Goal: Task Accomplishment & Management: Complete application form

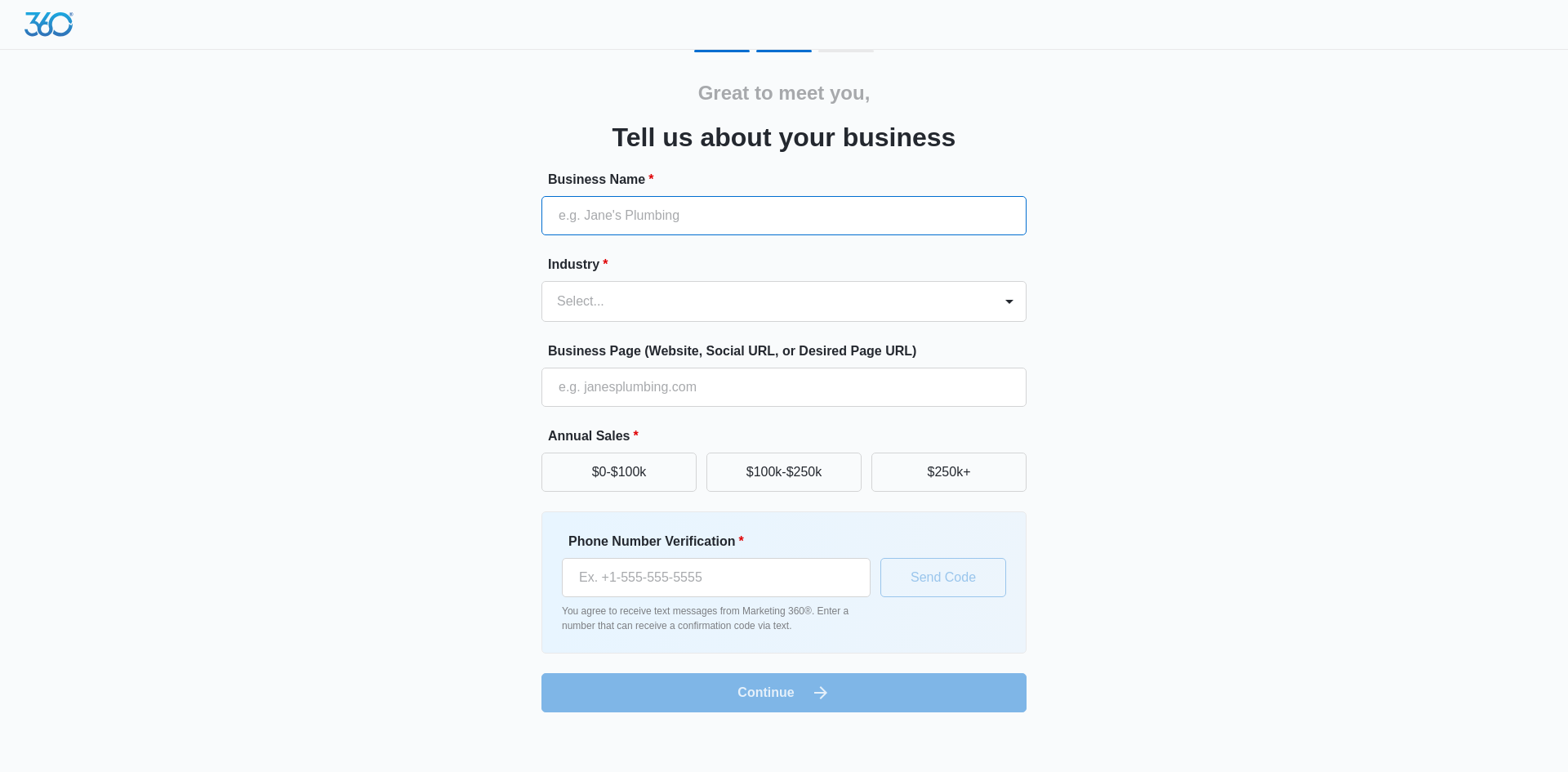
click at [654, 218] on input "Business Name *" at bounding box center [784, 216] width 485 height 40
type input "The [DEMOGRAPHIC_DATA] Remodeler"
type input "(719) 521-8312"
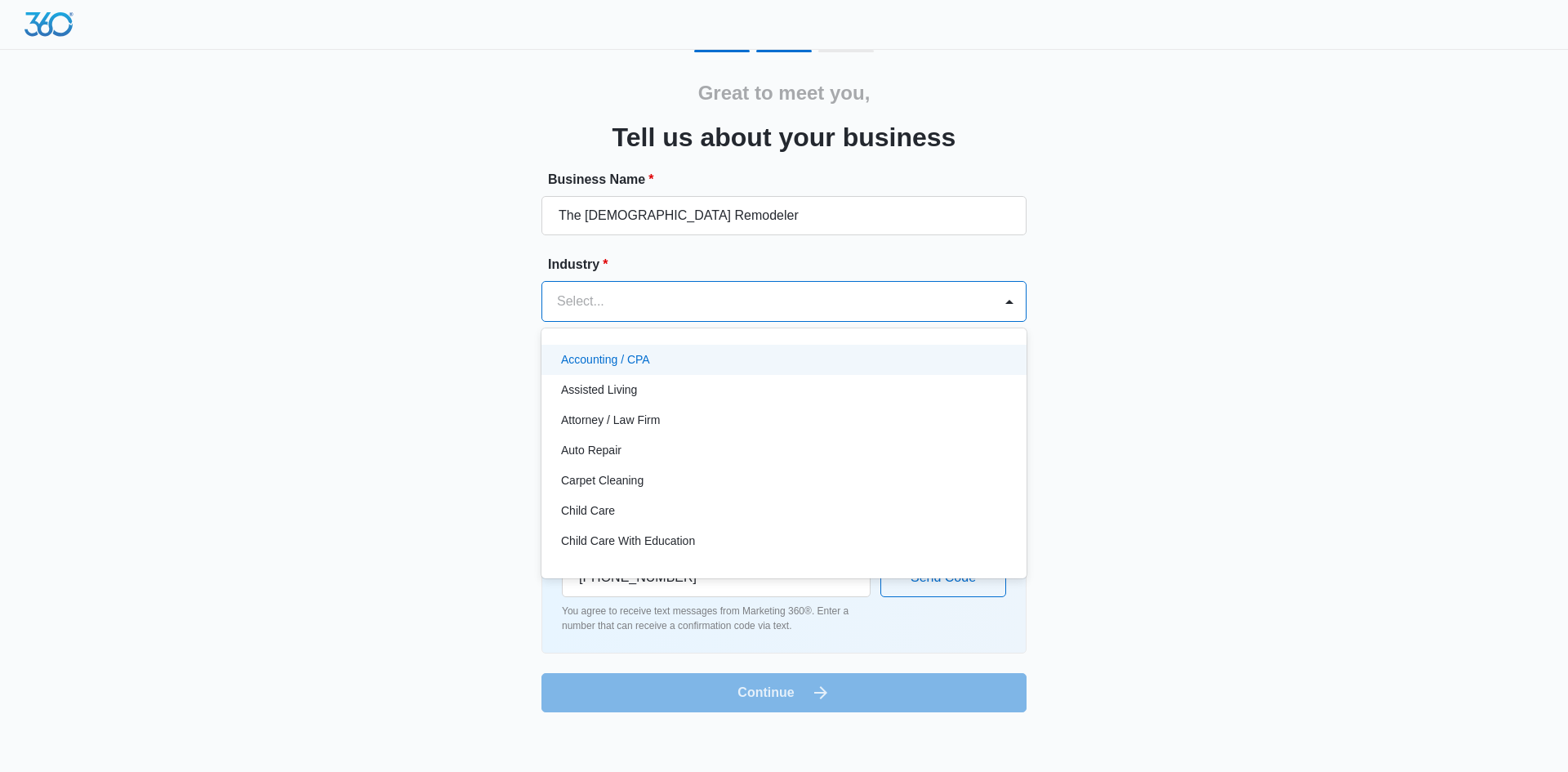
click at [690, 298] on div at bounding box center [764, 301] width 415 height 23
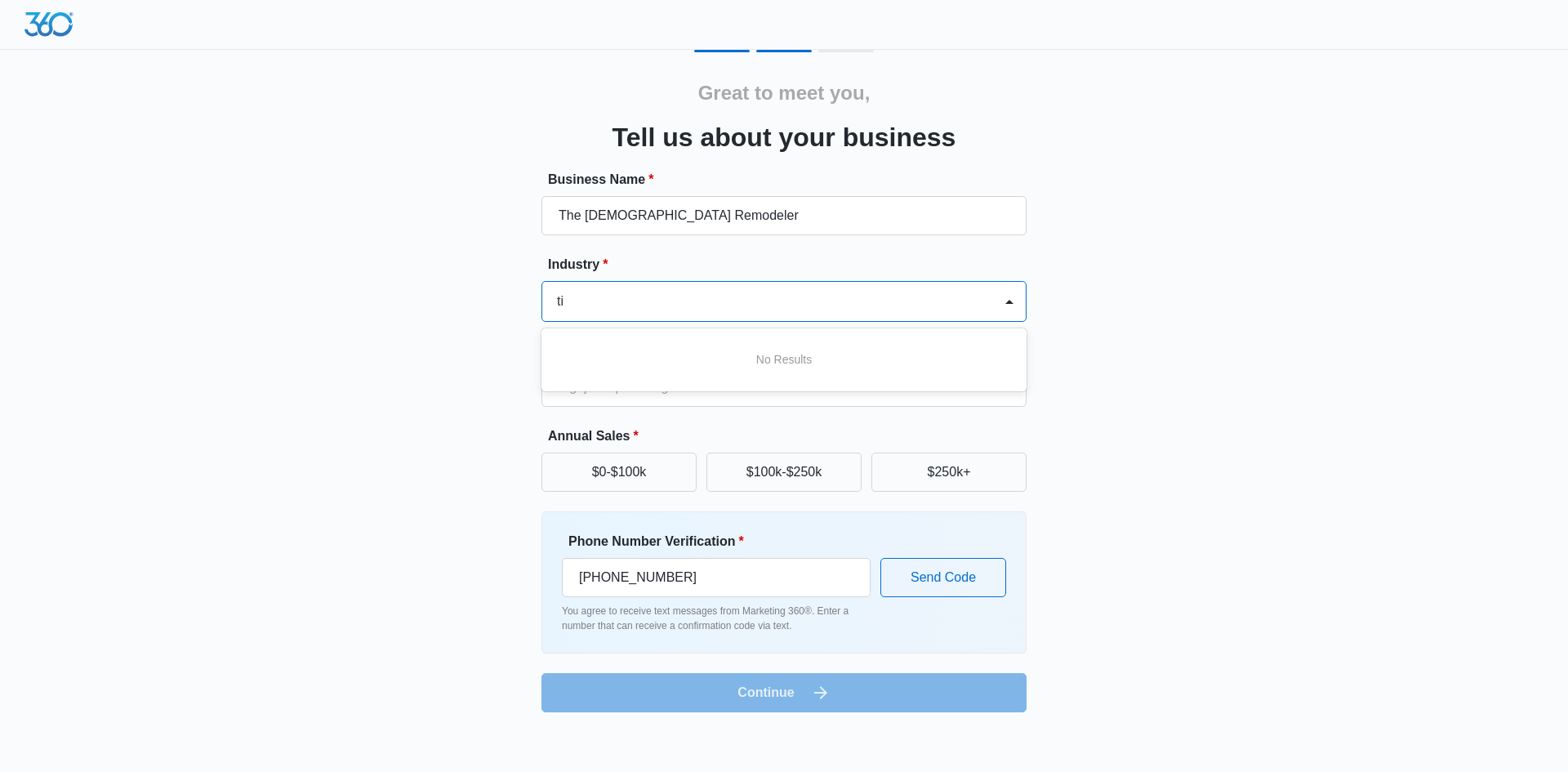
type input "t"
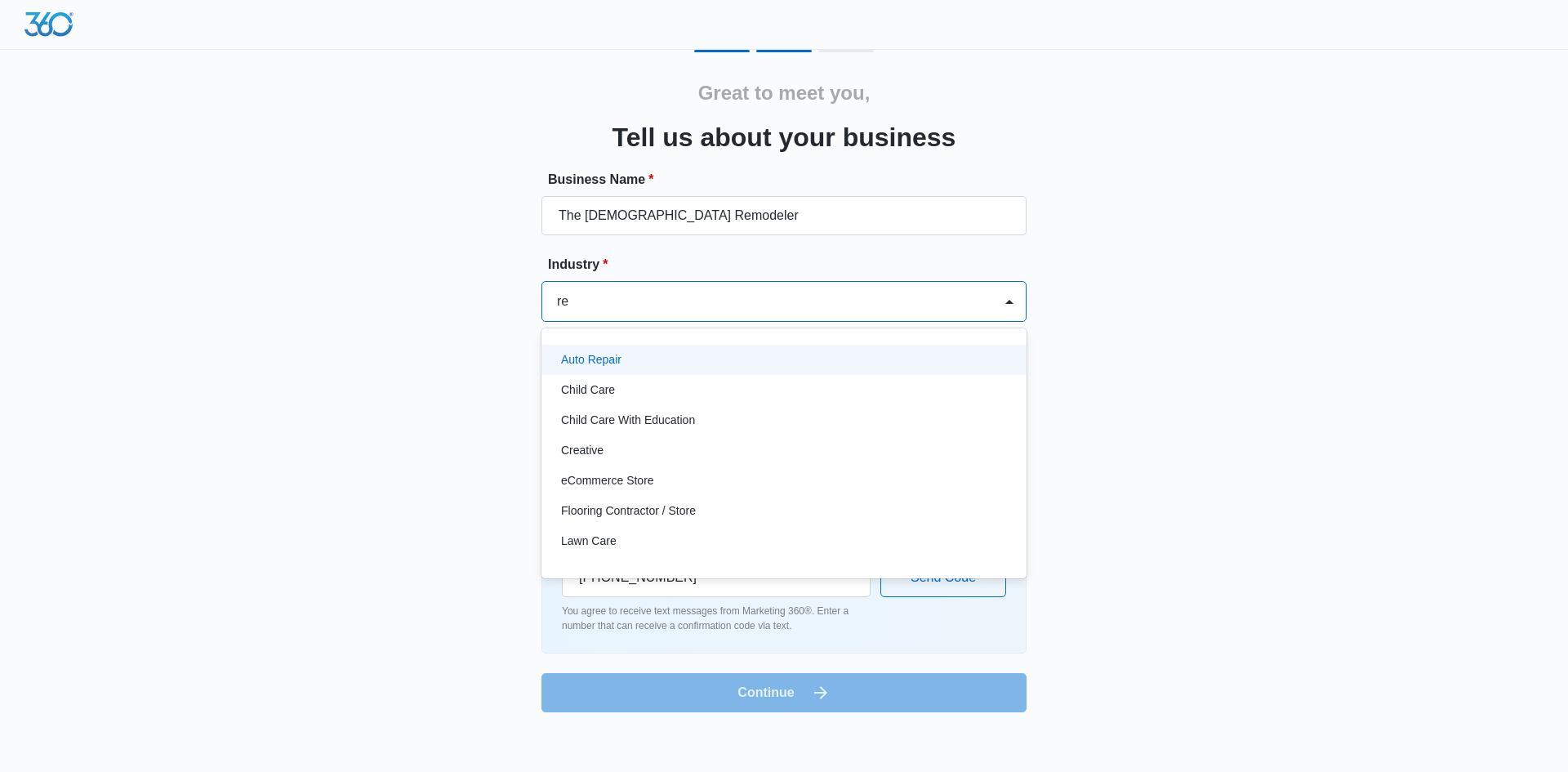
type input "r"
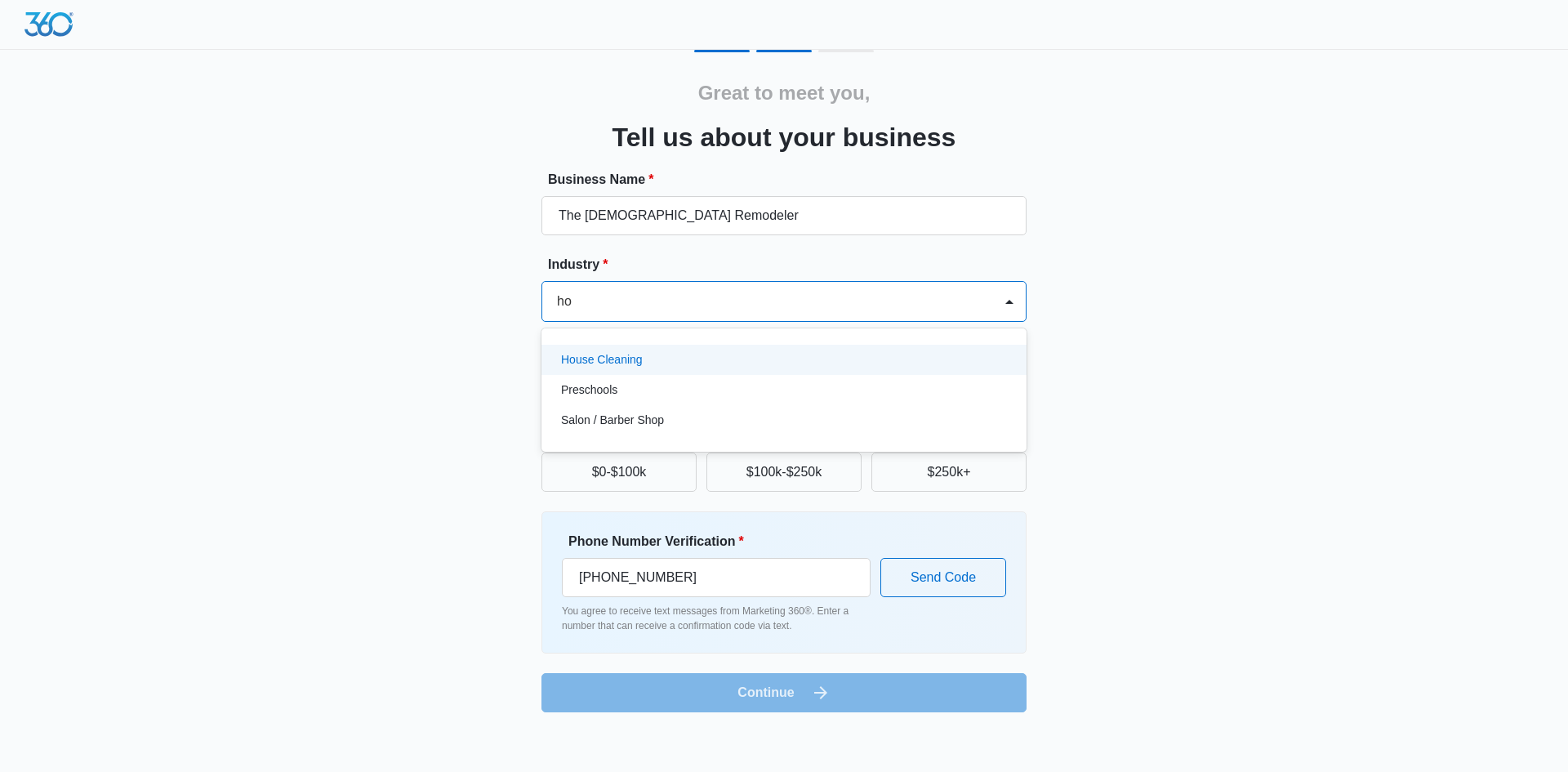
type input "h"
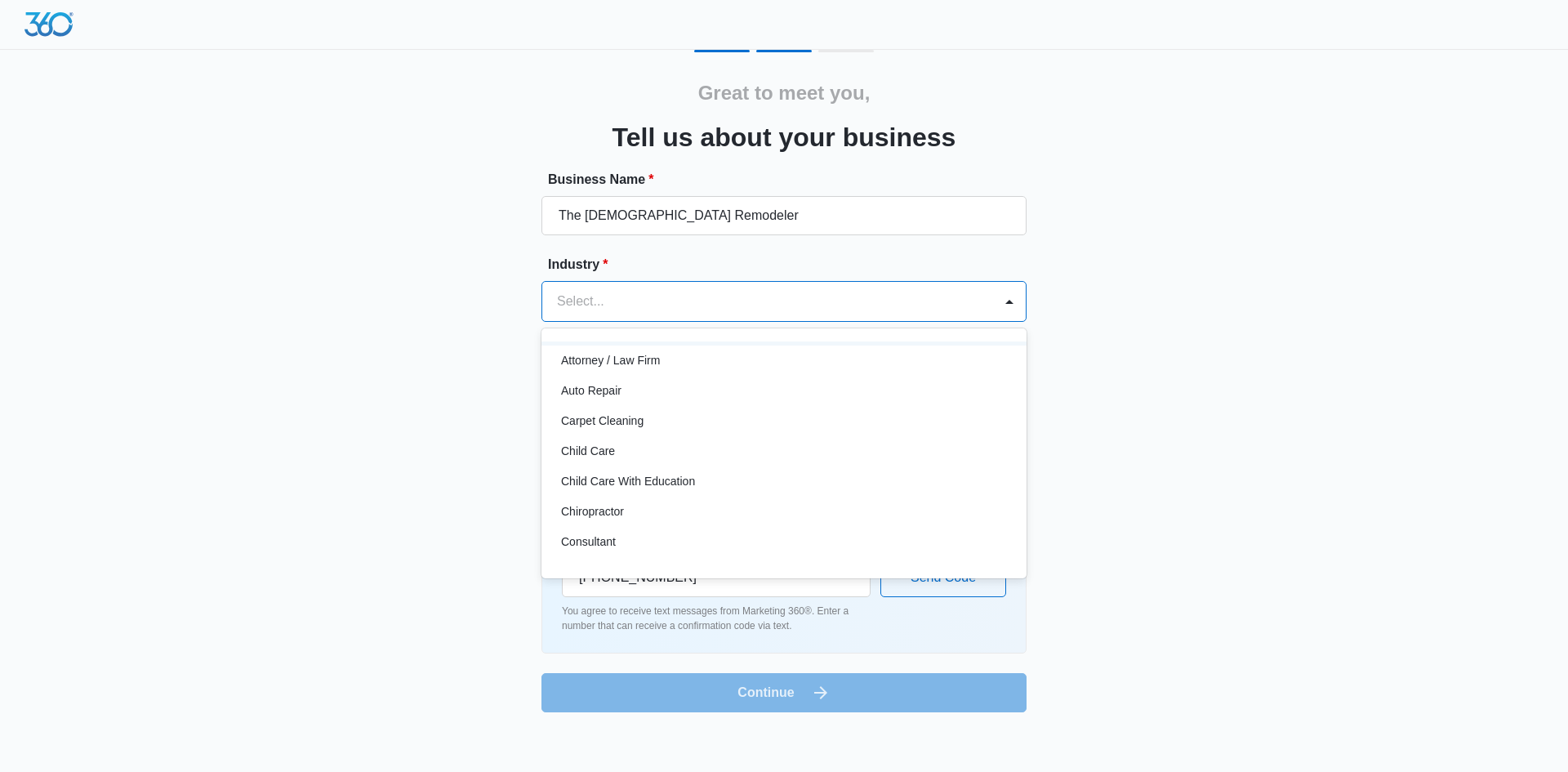
scroll to position [81, 0]
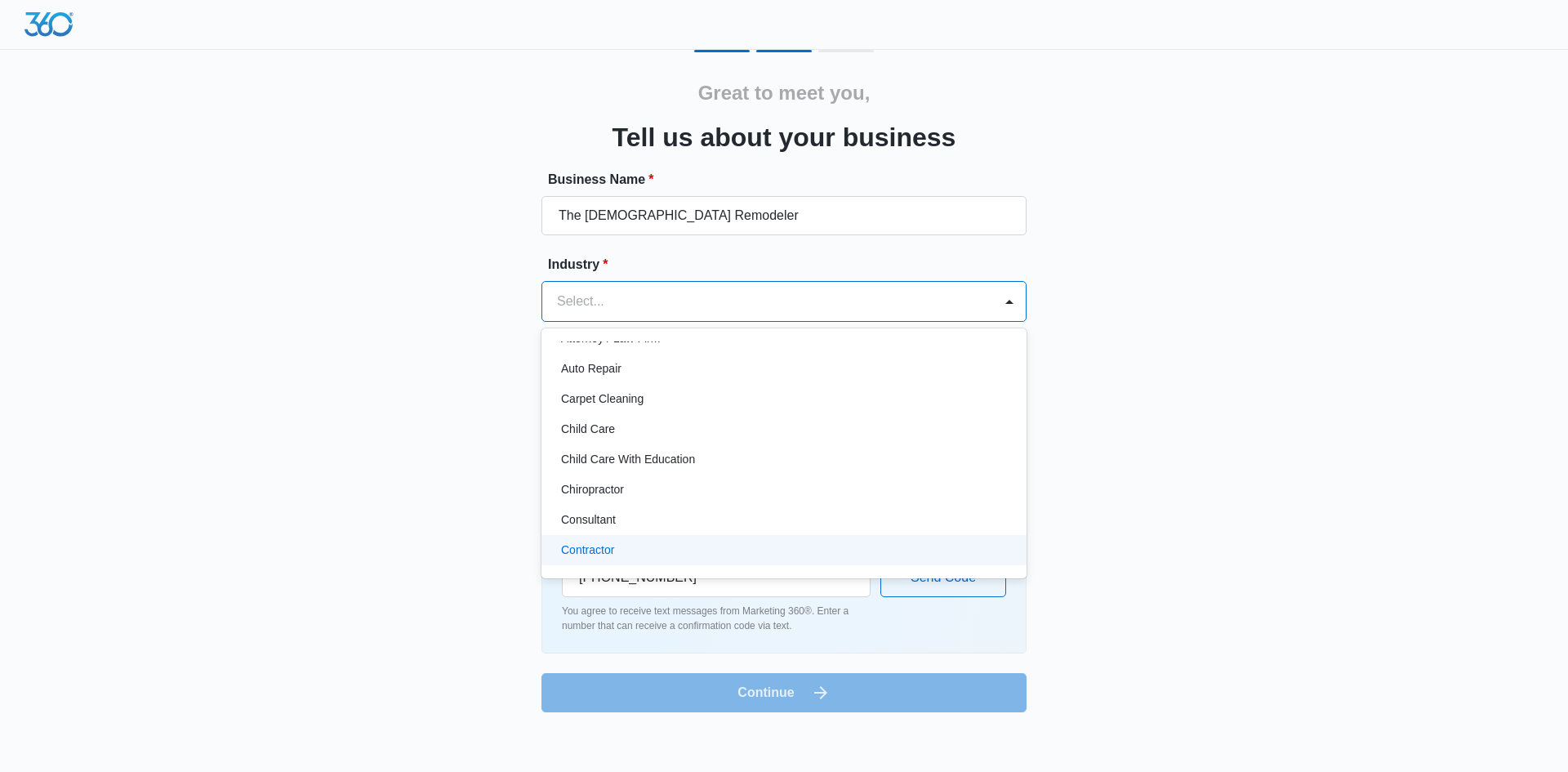
click at [609, 542] on p "Contractor" at bounding box center [587, 550] width 53 height 17
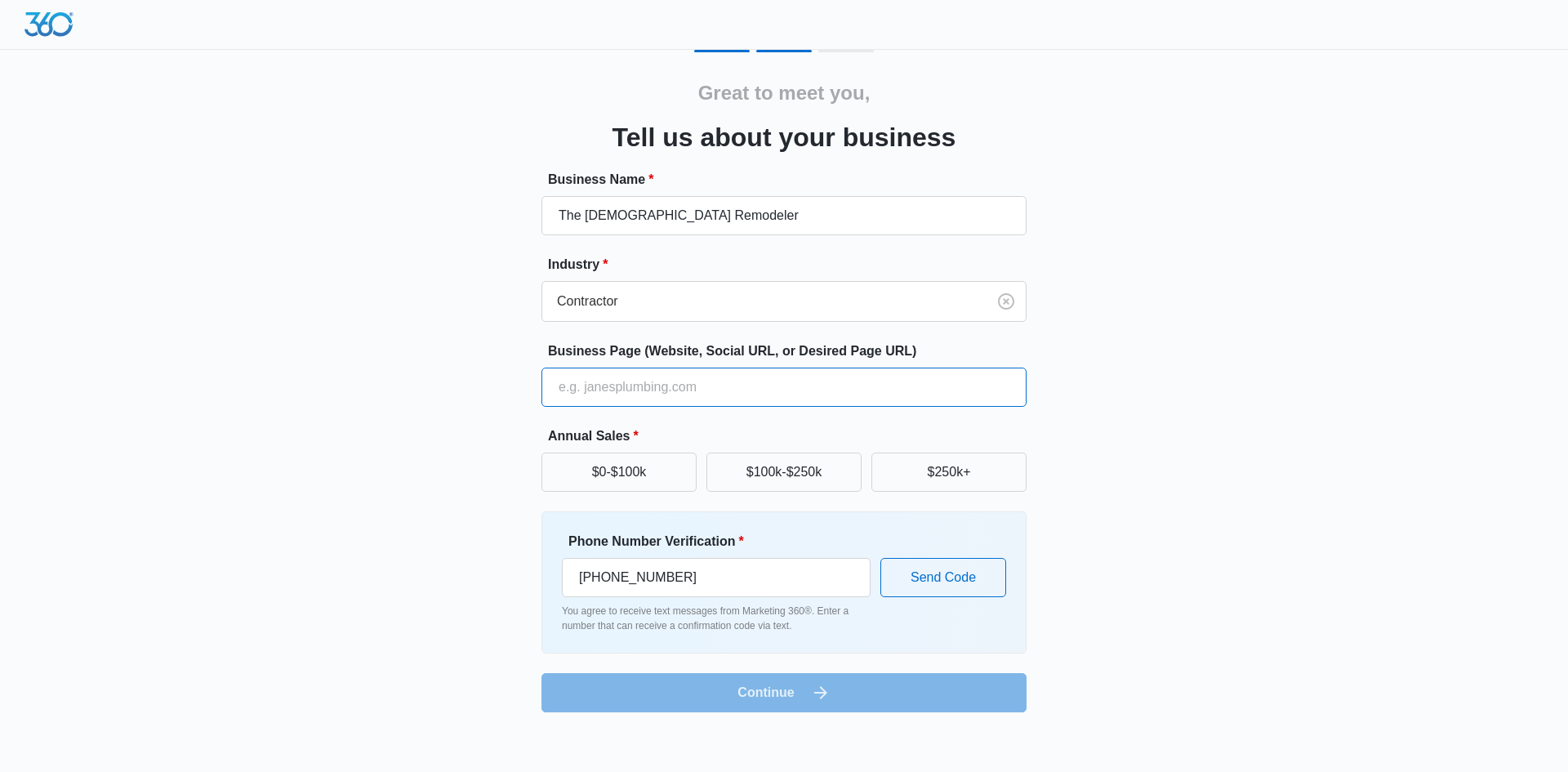
click at [662, 385] on input "Business Page (Website, Social URL, or Desired Page URL)" at bounding box center [784, 388] width 485 height 40
type input "www.thebritishremodeler.com"
click at [626, 468] on button "$0-$100k" at bounding box center [619, 472] width 155 height 40
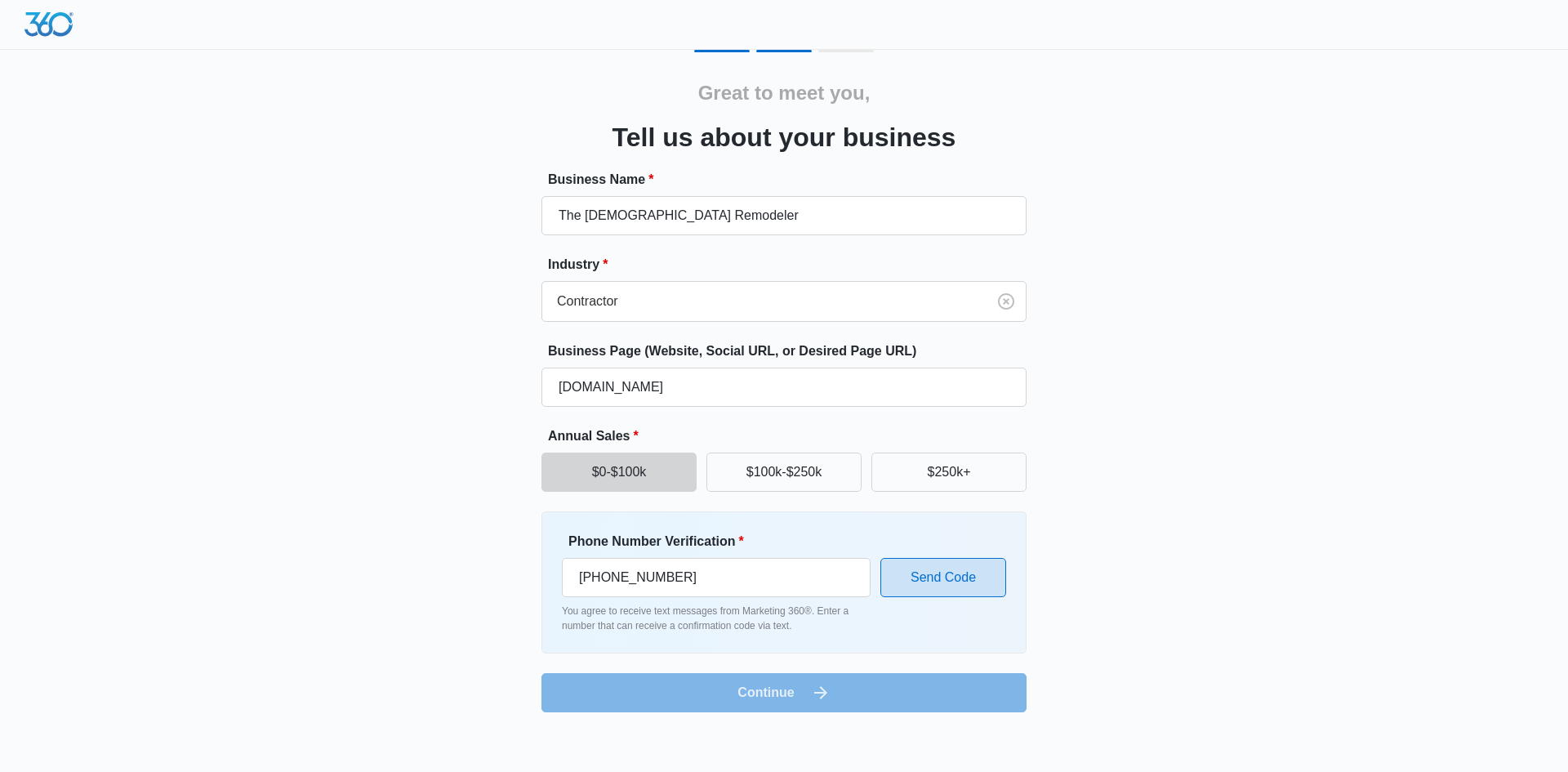
click at [936, 570] on button "Send Code" at bounding box center [943, 578] width 126 height 40
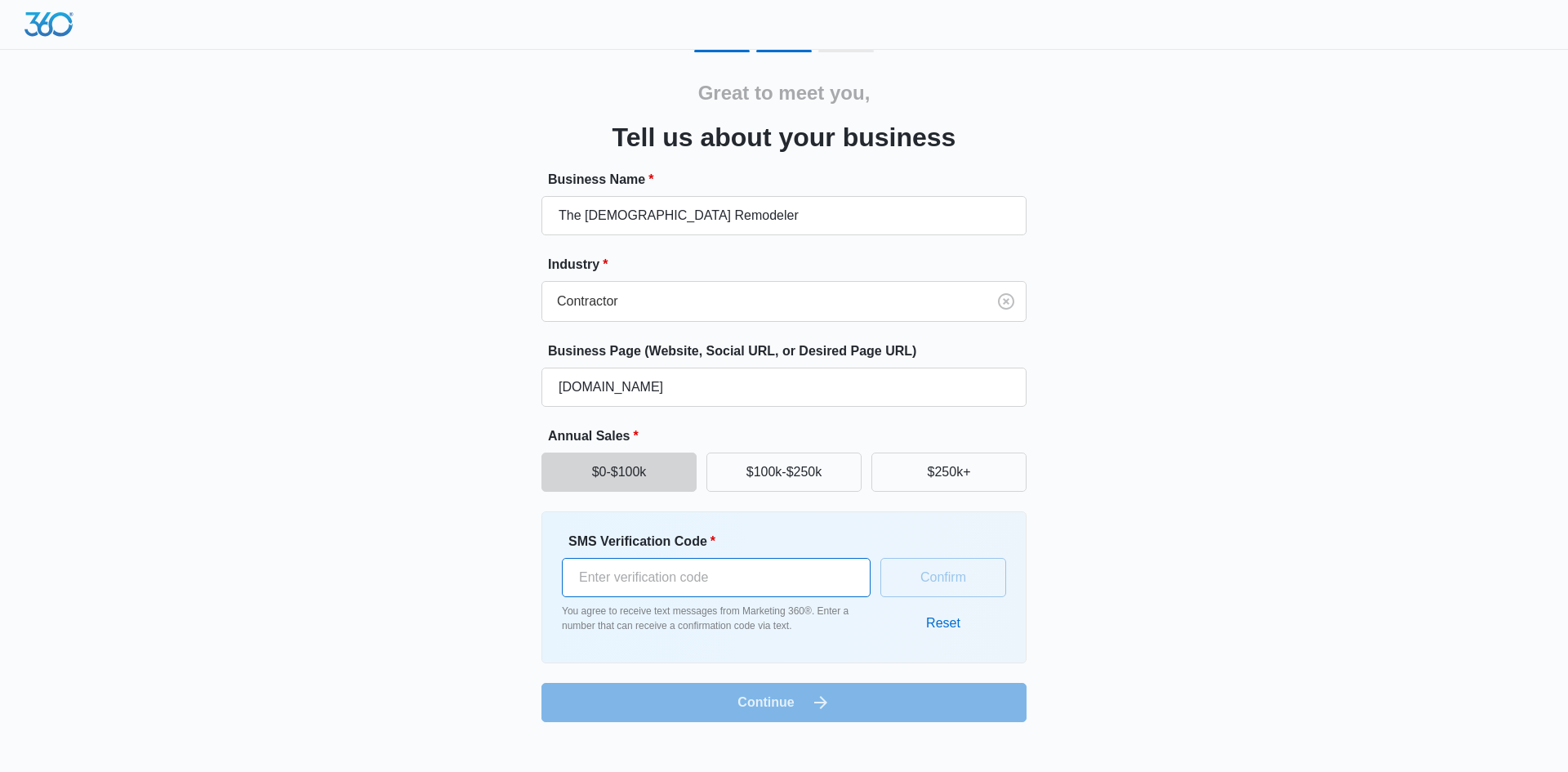
click at [656, 587] on input "SMS Verification Code *" at bounding box center [716, 578] width 308 height 40
type input "981778"
click at [942, 587] on button "Confirm" at bounding box center [943, 578] width 126 height 40
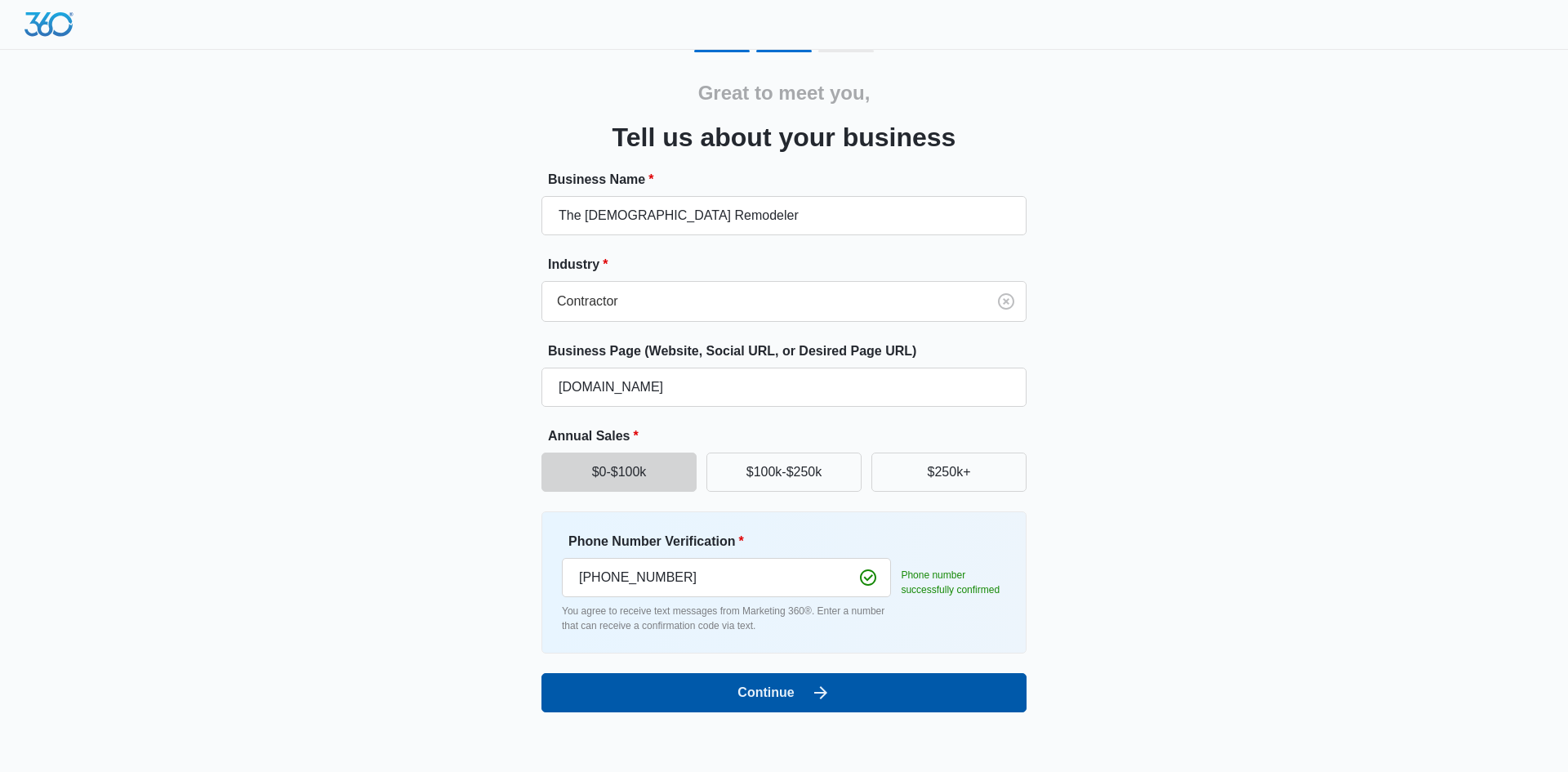
click at [751, 692] on button "Continue" at bounding box center [784, 693] width 485 height 40
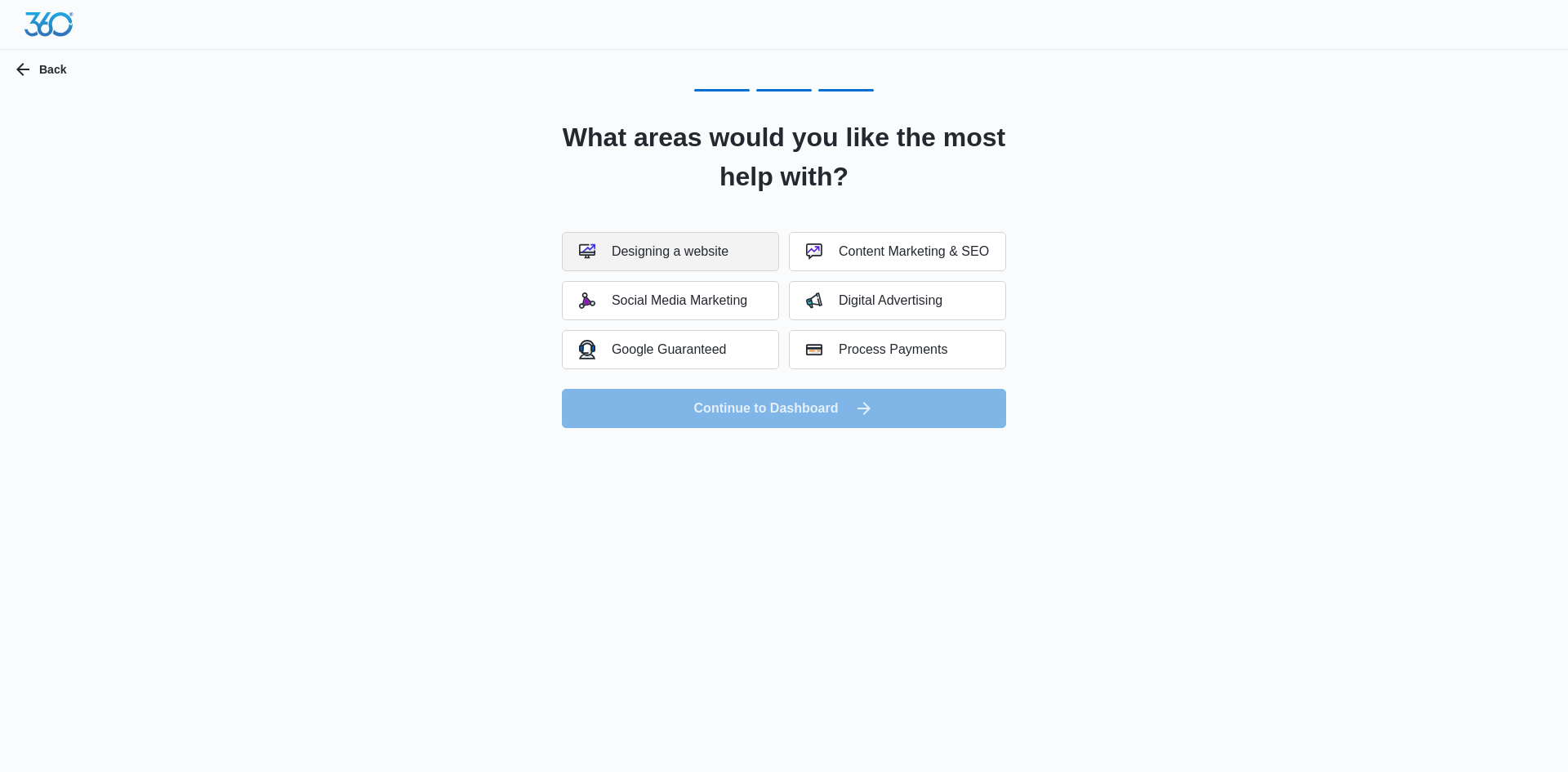
click at [735, 248] on button "Designing a website" at bounding box center [670, 252] width 217 height 40
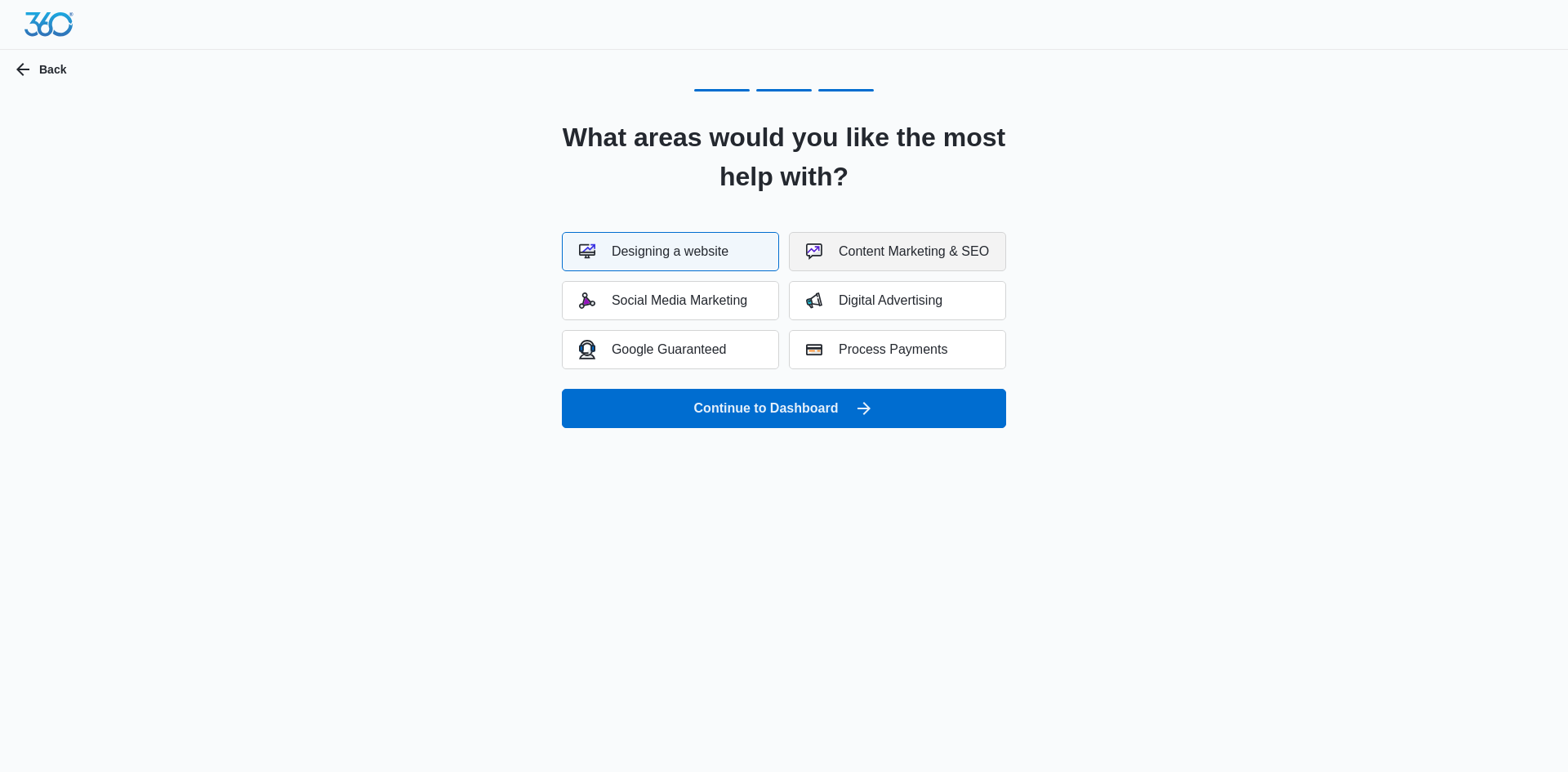
click at [921, 245] on div "Content Marketing & SEO" at bounding box center [898, 252] width 183 height 16
click at [717, 304] on div "Social Media Marketing" at bounding box center [663, 300] width 168 height 16
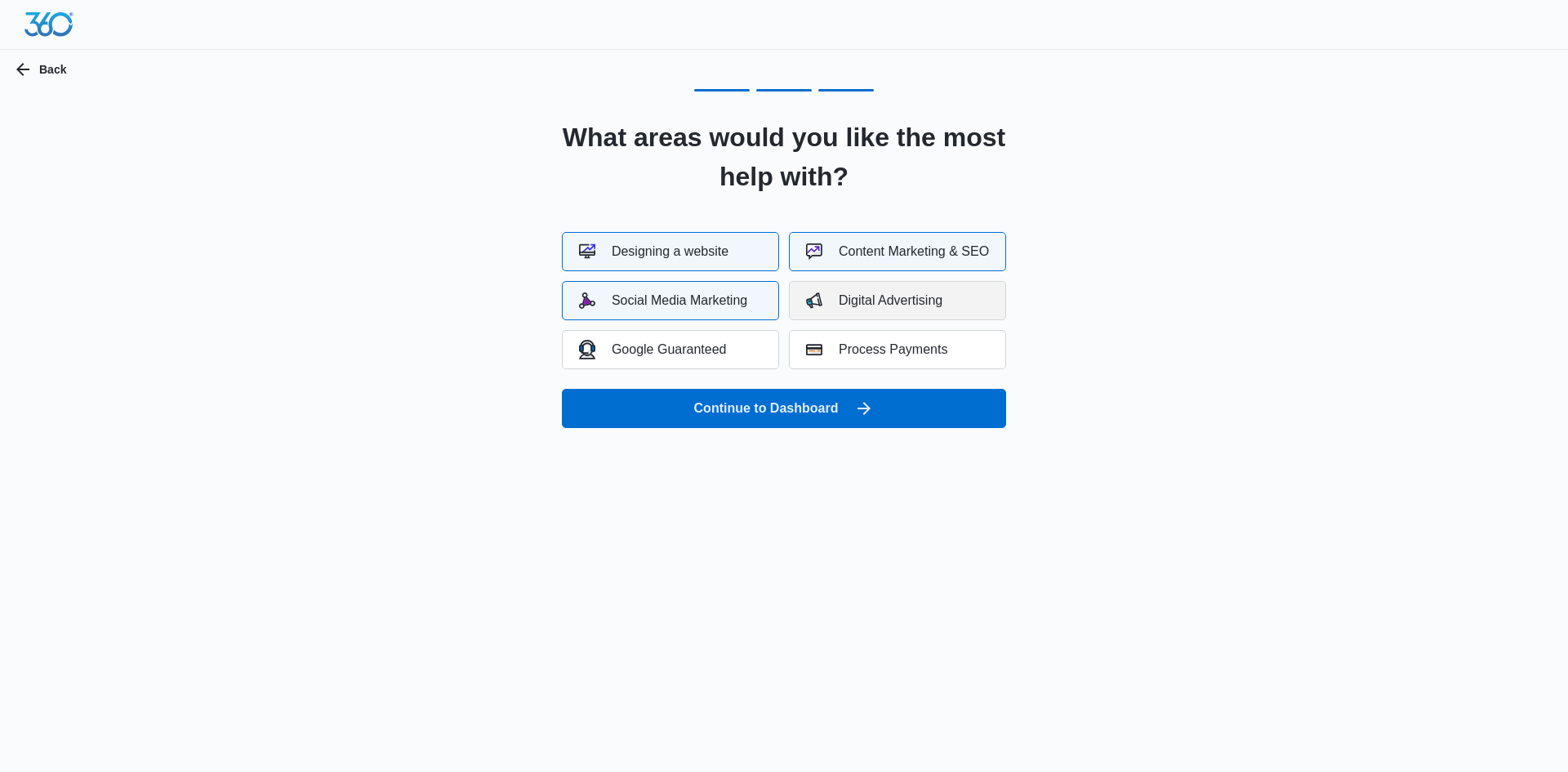
click at [899, 300] on div "Digital Advertising" at bounding box center [874, 300] width 137 height 16
drag, startPoint x: 870, startPoint y: 352, endPoint x: 801, endPoint y: 351, distance: 69.0
click at [868, 352] on div "Process Payments" at bounding box center [877, 350] width 141 height 16
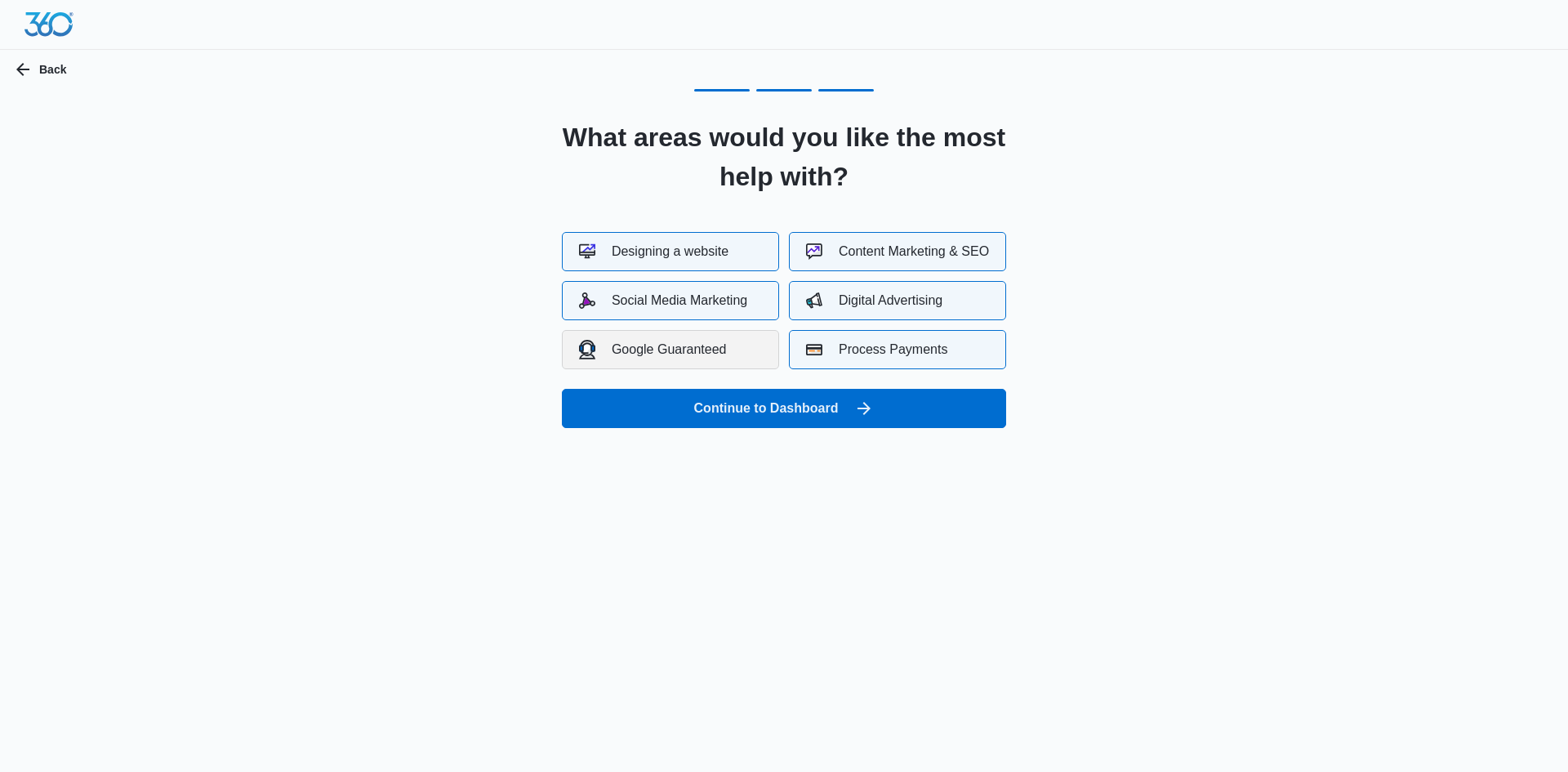
click at [662, 356] on div "Google Guaranteed" at bounding box center [653, 349] width 148 height 19
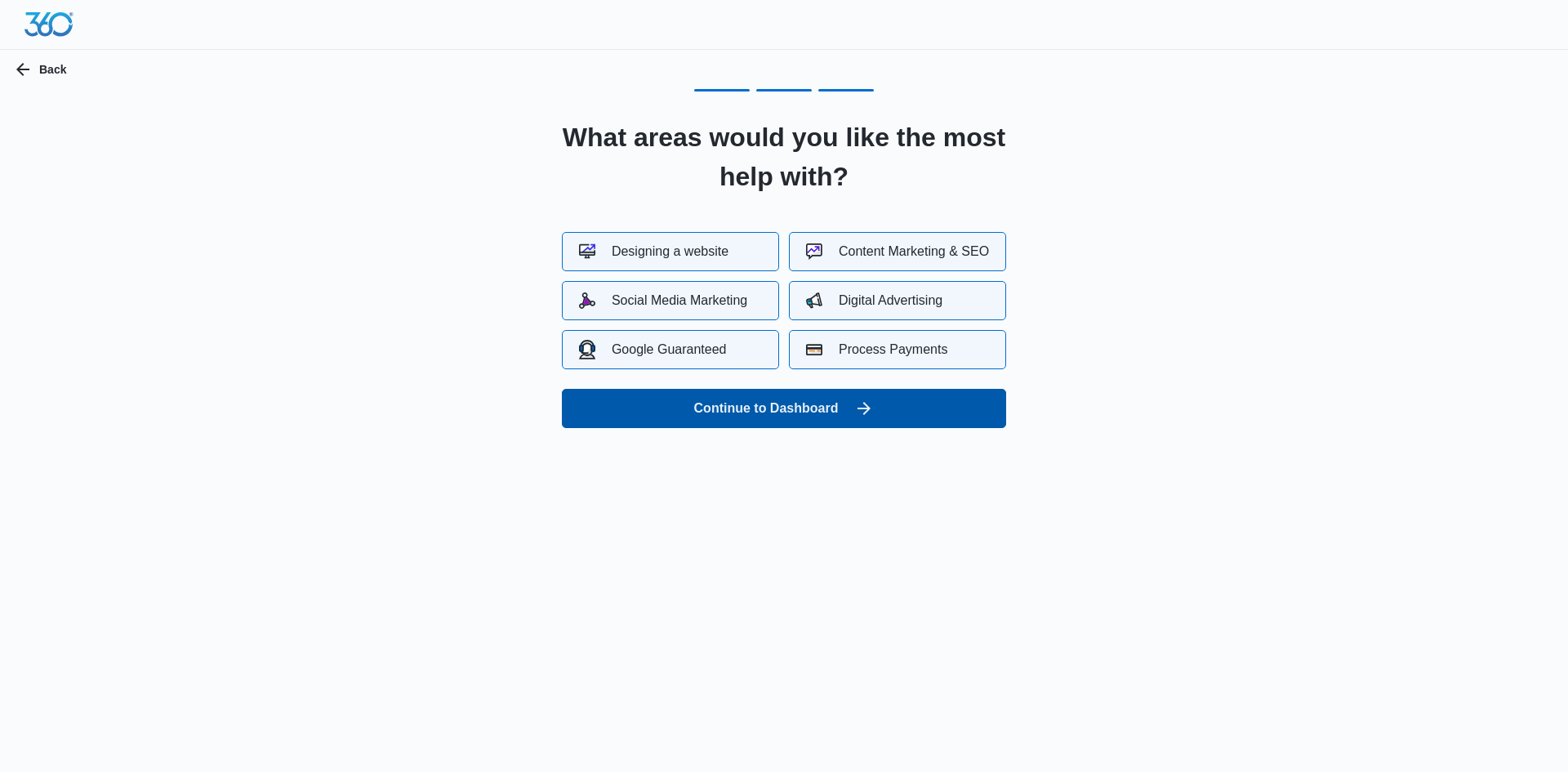
click at [803, 398] on button "Continue to Dashboard" at bounding box center [784, 409] width 444 height 40
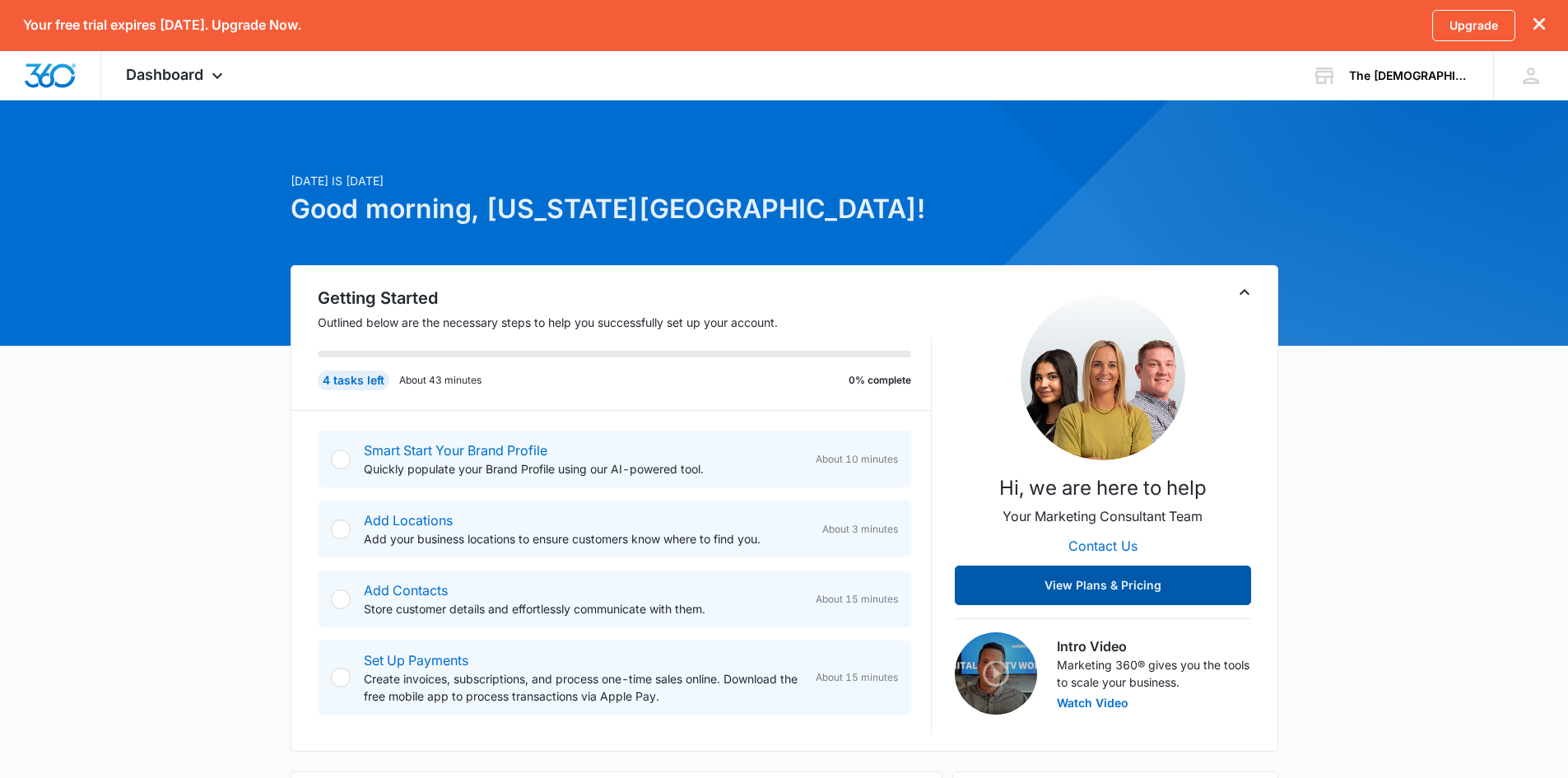
click at [1117, 582] on button "View Plans & Pricing" at bounding box center [1103, 586] width 296 height 40
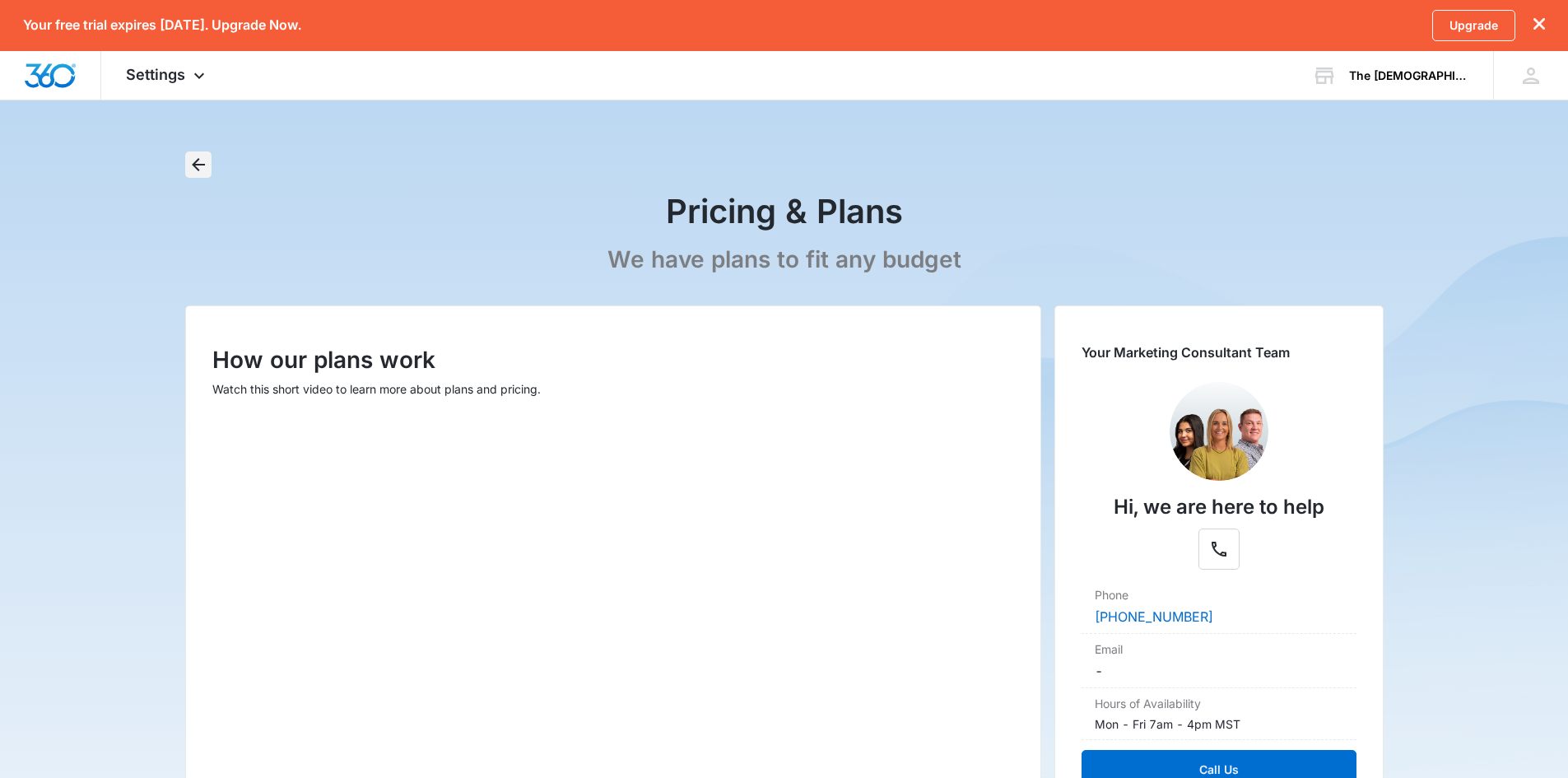
click at [210, 168] on button "Back" at bounding box center [198, 165] width 27 height 27
click at [197, 158] on icon "Back" at bounding box center [198, 165] width 20 height 20
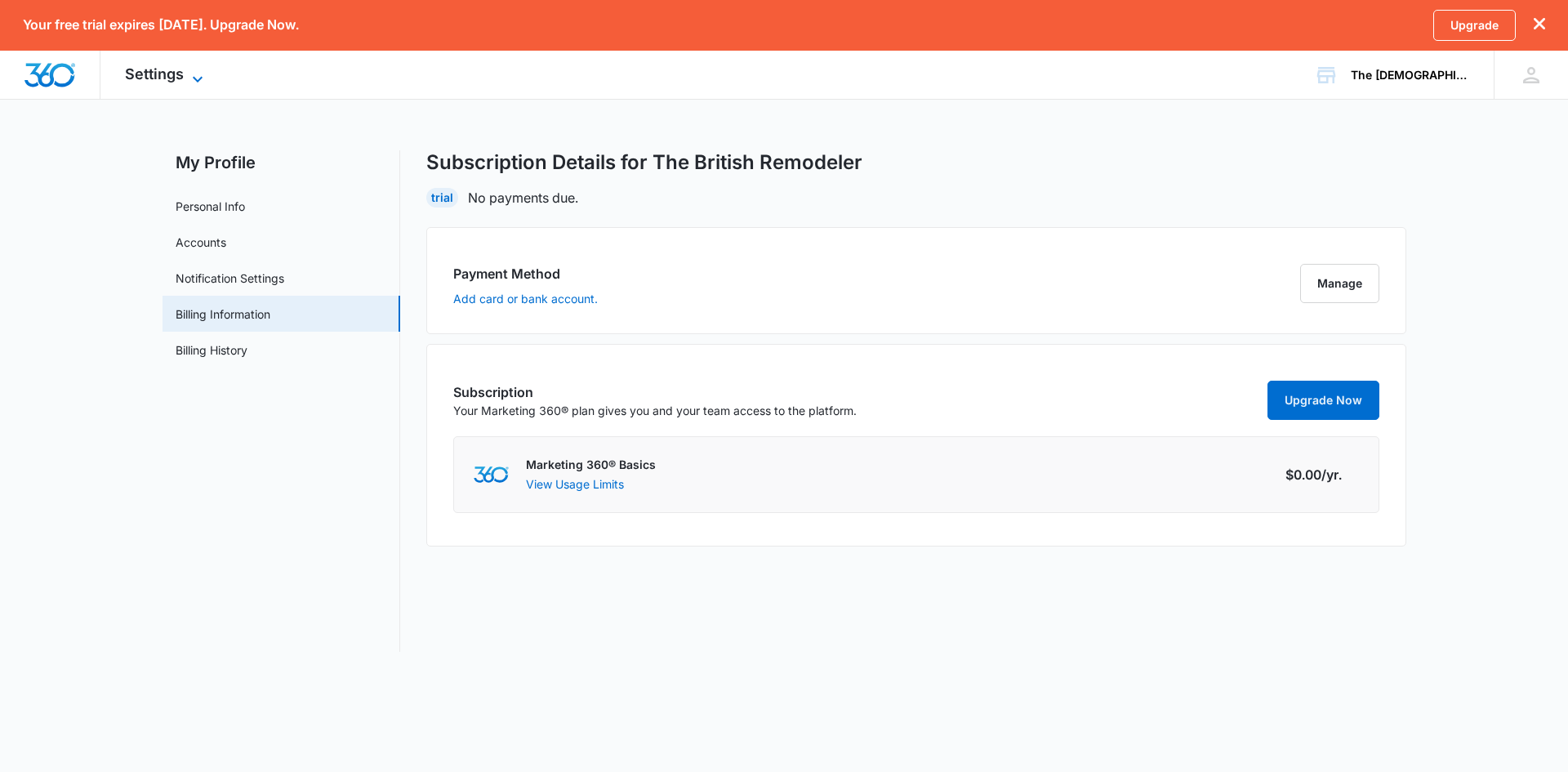
click at [200, 80] on icon at bounding box center [197, 79] width 20 height 20
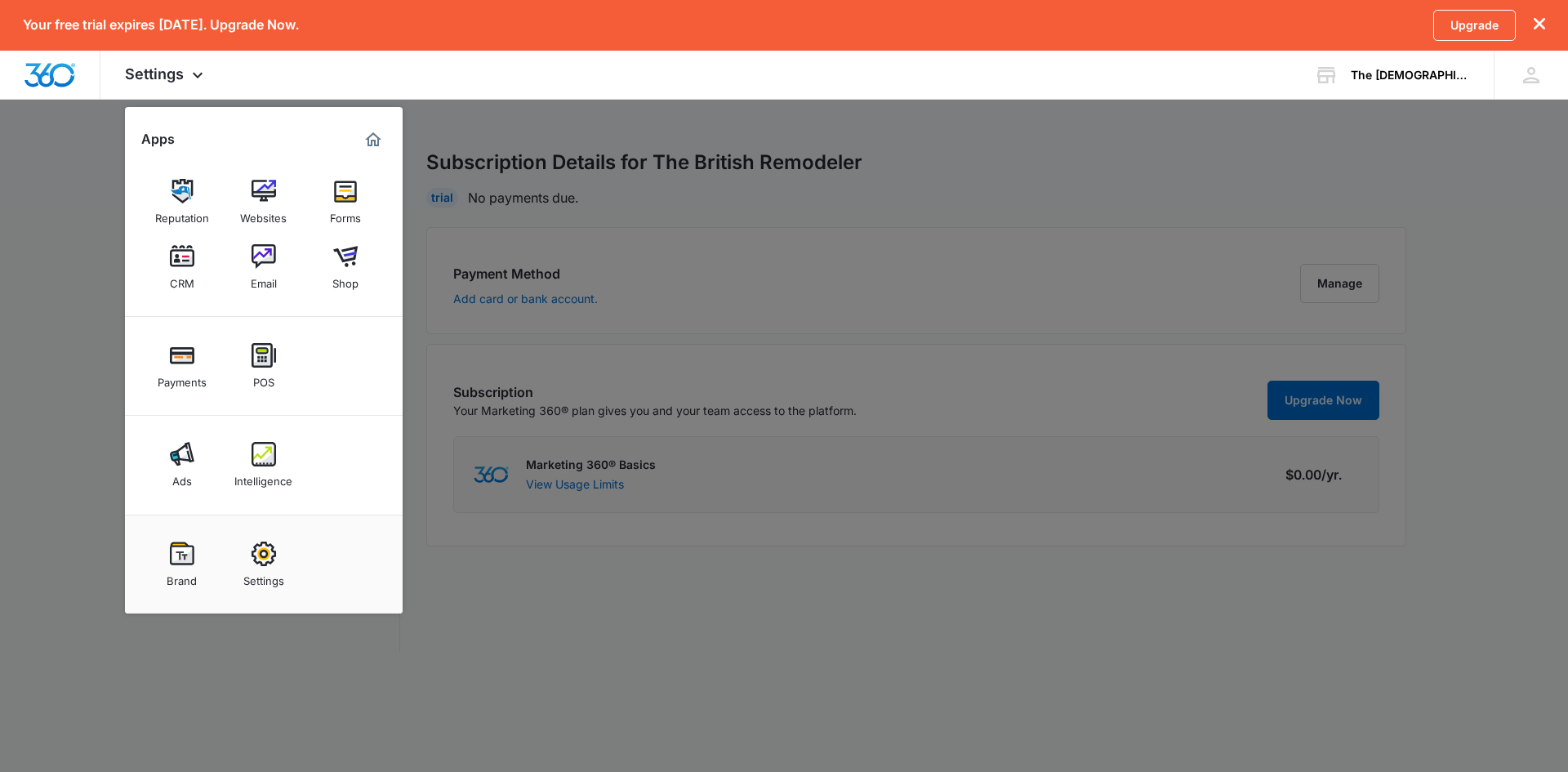
drag, startPoint x: 16, startPoint y: 194, endPoint x: 30, endPoint y: 193, distance: 14.0
click at [17, 194] on div at bounding box center [784, 386] width 1568 height 772
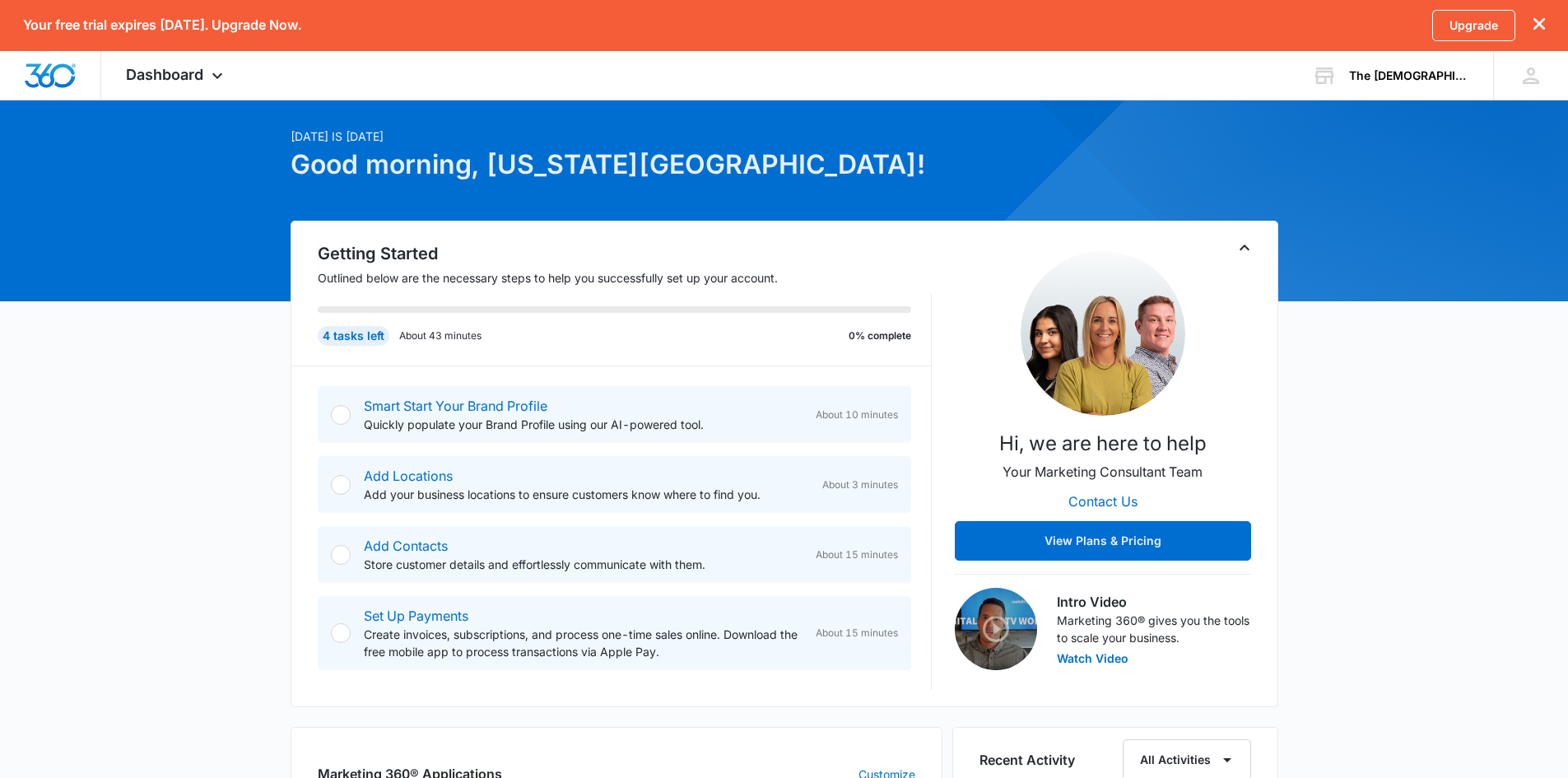
scroll to position [82, 0]
